Goal: Task Accomplishment & Management: Use online tool/utility

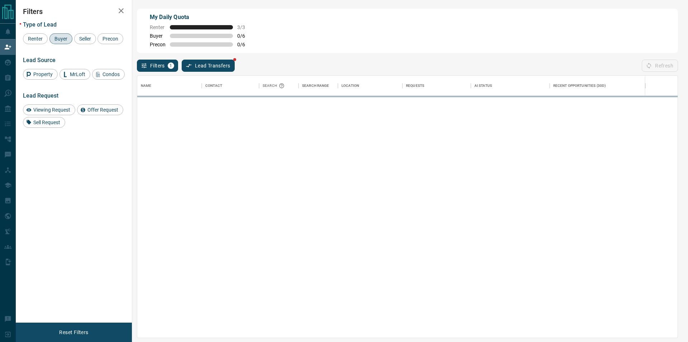
scroll to position [256, 534]
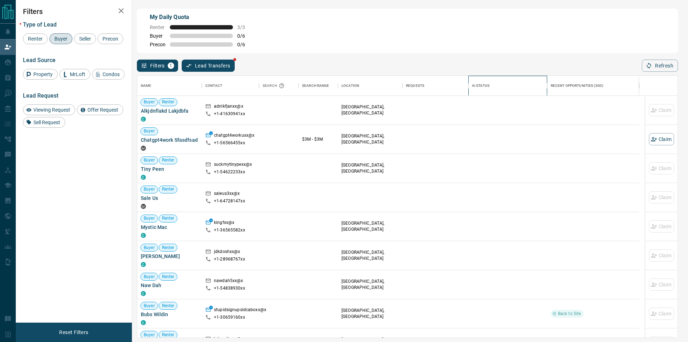
click at [497, 82] on div "AI Status" at bounding box center [508, 86] width 72 height 20
click at [672, 73] on div "Name Contact Search Search Range Location Requests AI Status Recent Opportuniti…" at bounding box center [407, 205] width 541 height 266
click at [670, 70] on button "Refresh" at bounding box center [660, 65] width 36 height 12
click at [653, 63] on button "Refresh" at bounding box center [660, 65] width 36 height 12
click at [651, 66] on icon "button" at bounding box center [649, 66] width 4 height 6
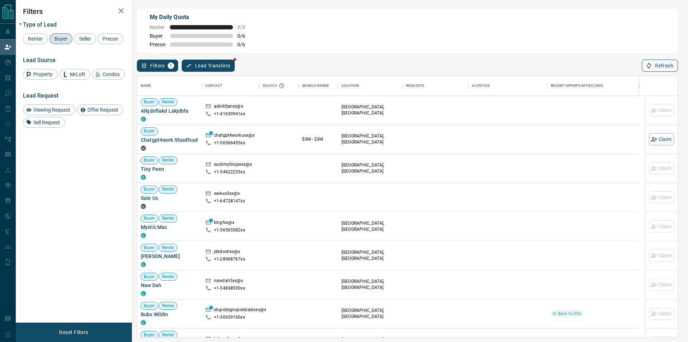
click at [667, 61] on button "Refresh" at bounding box center [660, 65] width 36 height 12
click at [616, 123] on div at bounding box center [593, 110] width 85 height 29
click at [667, 62] on button "Refresh" at bounding box center [660, 65] width 36 height 12
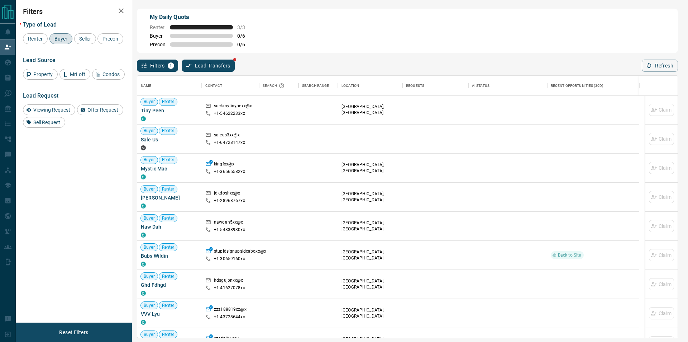
scroll to position [72, 0]
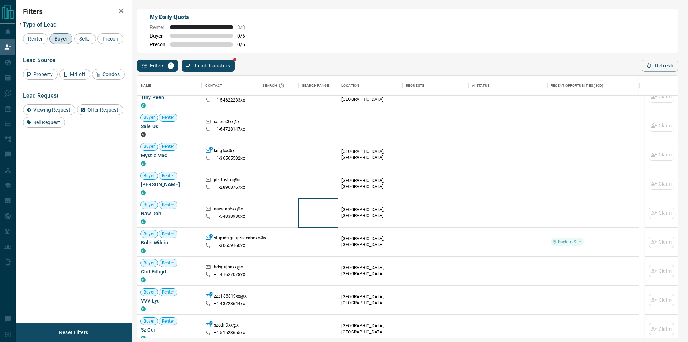
click at [316, 209] on div at bounding box center [318, 212] width 32 height 29
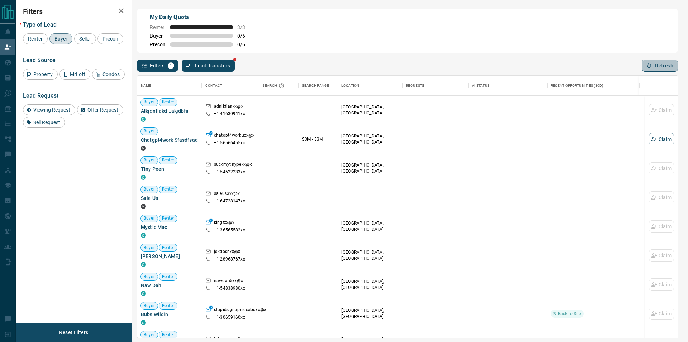
click at [660, 68] on button "Refresh" at bounding box center [660, 65] width 36 height 12
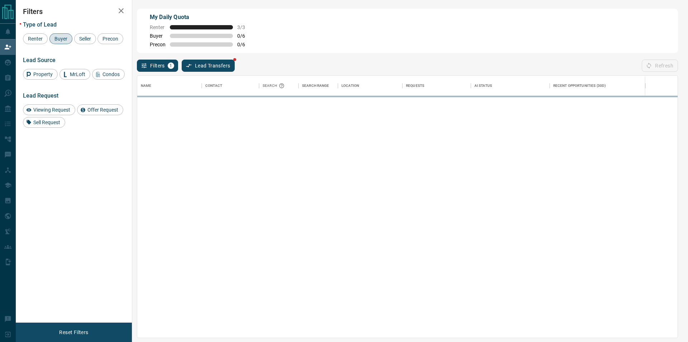
scroll to position [256, 534]
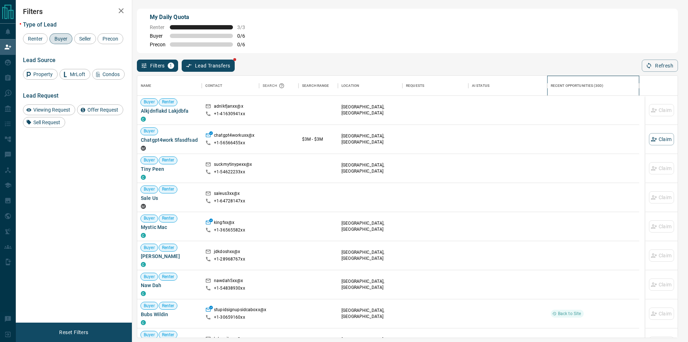
drag, startPoint x: 553, startPoint y: 89, endPoint x: 576, endPoint y: 72, distance: 28.5
click at [554, 89] on div "Recent Opportunities (30d)" at bounding box center [577, 86] width 53 height 20
click at [650, 67] on icon "button" at bounding box center [649, 65] width 6 height 6
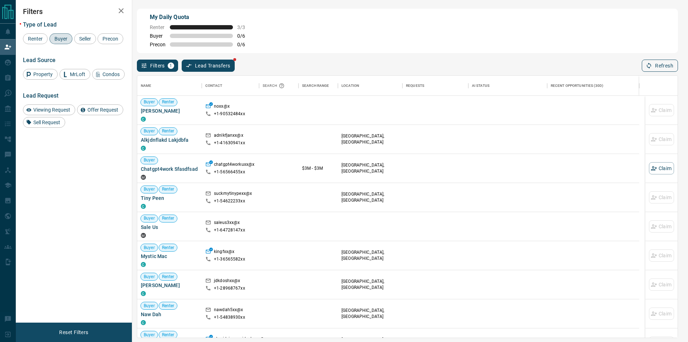
click at [660, 65] on button "Refresh" at bounding box center [660, 65] width 36 height 12
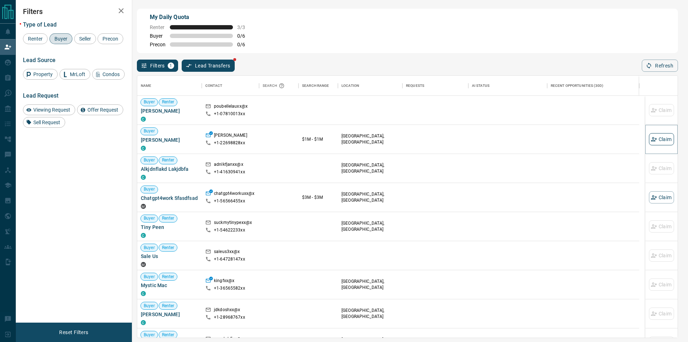
click at [651, 141] on icon "button" at bounding box center [654, 139] width 6 height 6
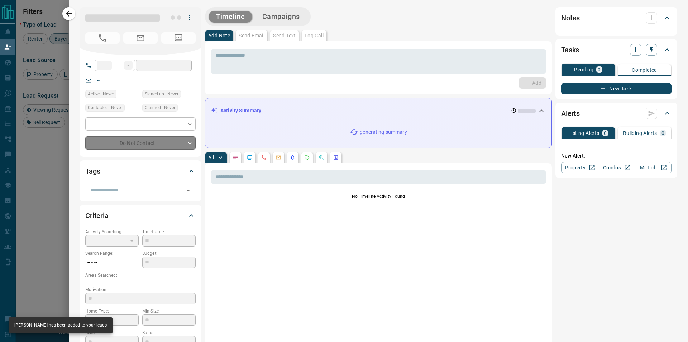
type input "**"
type input "**********"
type input "**"
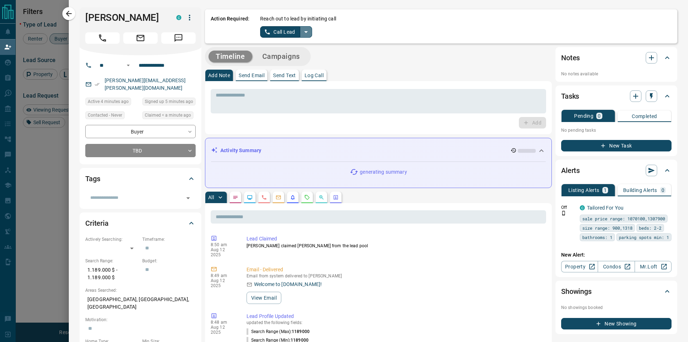
click at [303, 30] on icon "split button" at bounding box center [306, 32] width 9 height 9
click at [276, 54] on li "Log Manual Call" at bounding box center [286, 56] width 44 height 11
click at [260, 30] on button "Log Manual Call" at bounding box center [283, 31] width 47 height 11
click at [263, 31] on button "Yes" at bounding box center [267, 31] width 14 height 11
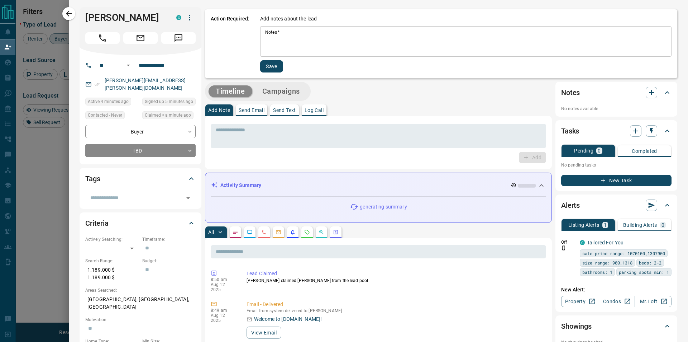
click at [276, 35] on textarea "Notes   *" at bounding box center [465, 41] width 401 height 24
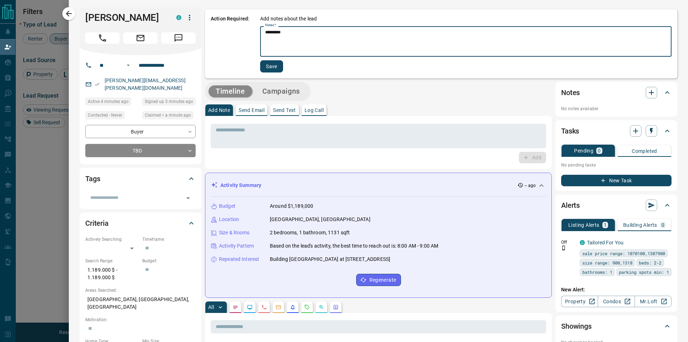
type textarea "*********"
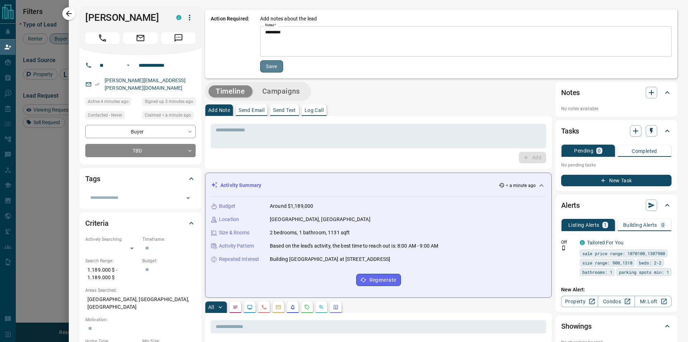
click at [267, 63] on button "Save" at bounding box center [271, 66] width 23 height 12
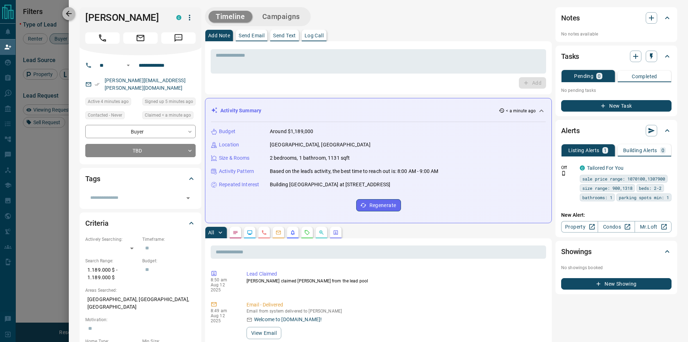
click at [67, 11] on icon "button" at bounding box center [69, 13] width 9 height 9
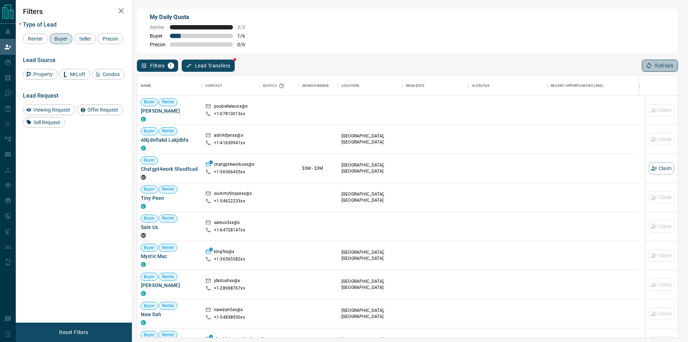
click at [653, 68] on button "Refresh" at bounding box center [660, 65] width 36 height 12
click at [654, 71] on button "Refresh" at bounding box center [660, 65] width 36 height 12
click at [651, 72] on button "Refresh" at bounding box center [660, 65] width 36 height 12
